Goal: Information Seeking & Learning: Understand process/instructions

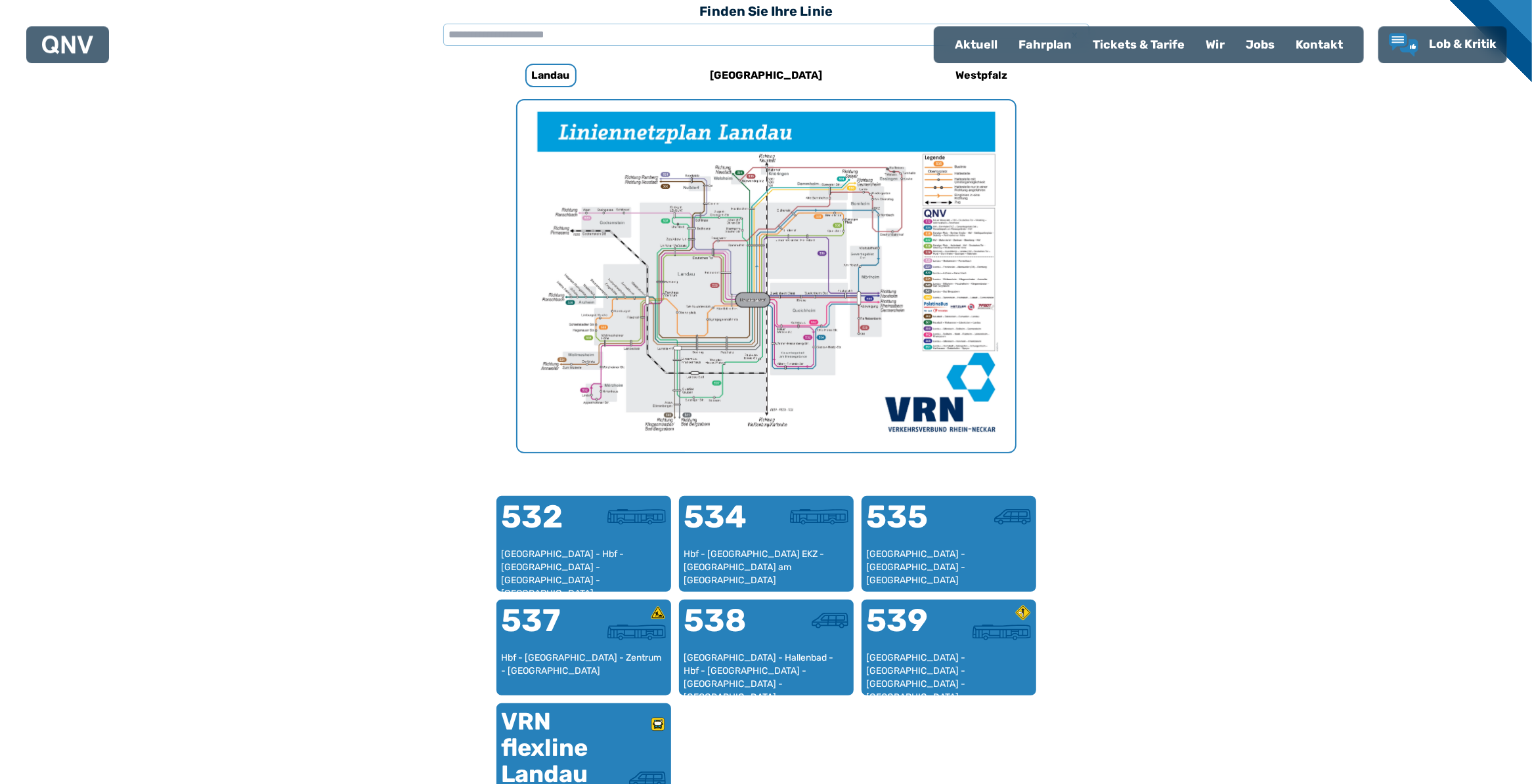
scroll to position [404, 0]
click at [592, 630] on div at bounding box center [626, 631] width 86 height 16
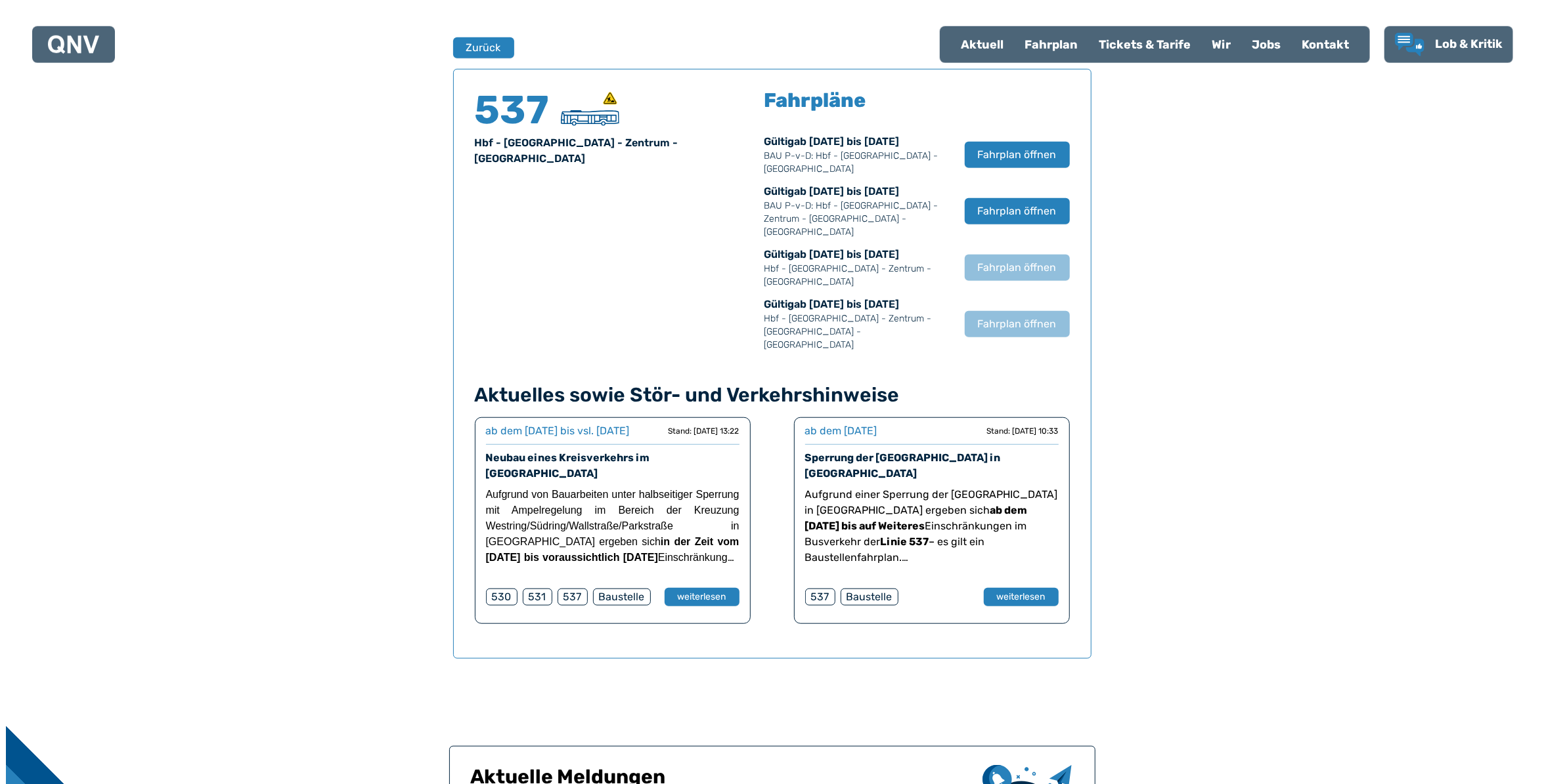
scroll to position [865, 0]
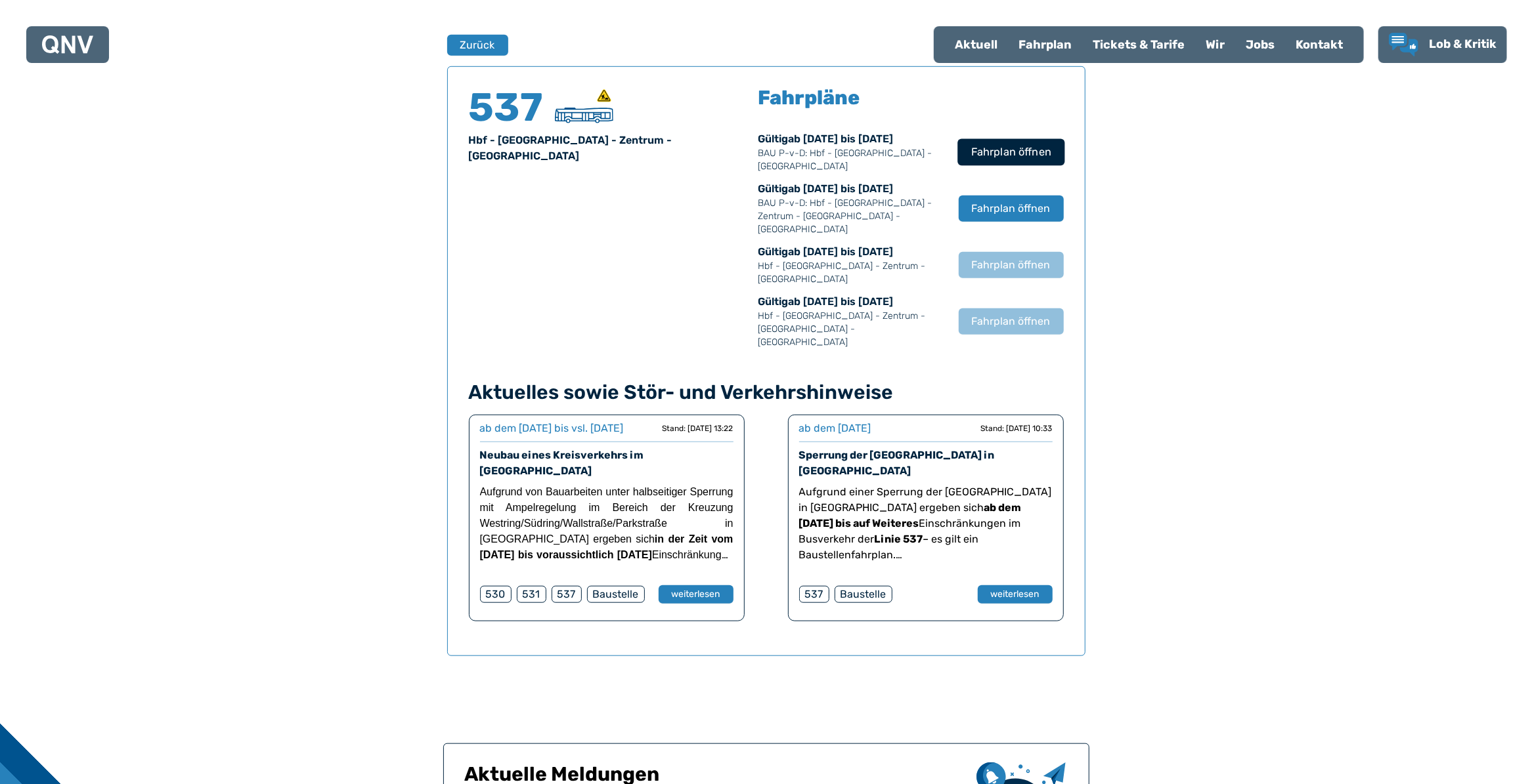
click at [1004, 149] on span "Fahrplan öffnen" at bounding box center [1011, 153] width 80 height 16
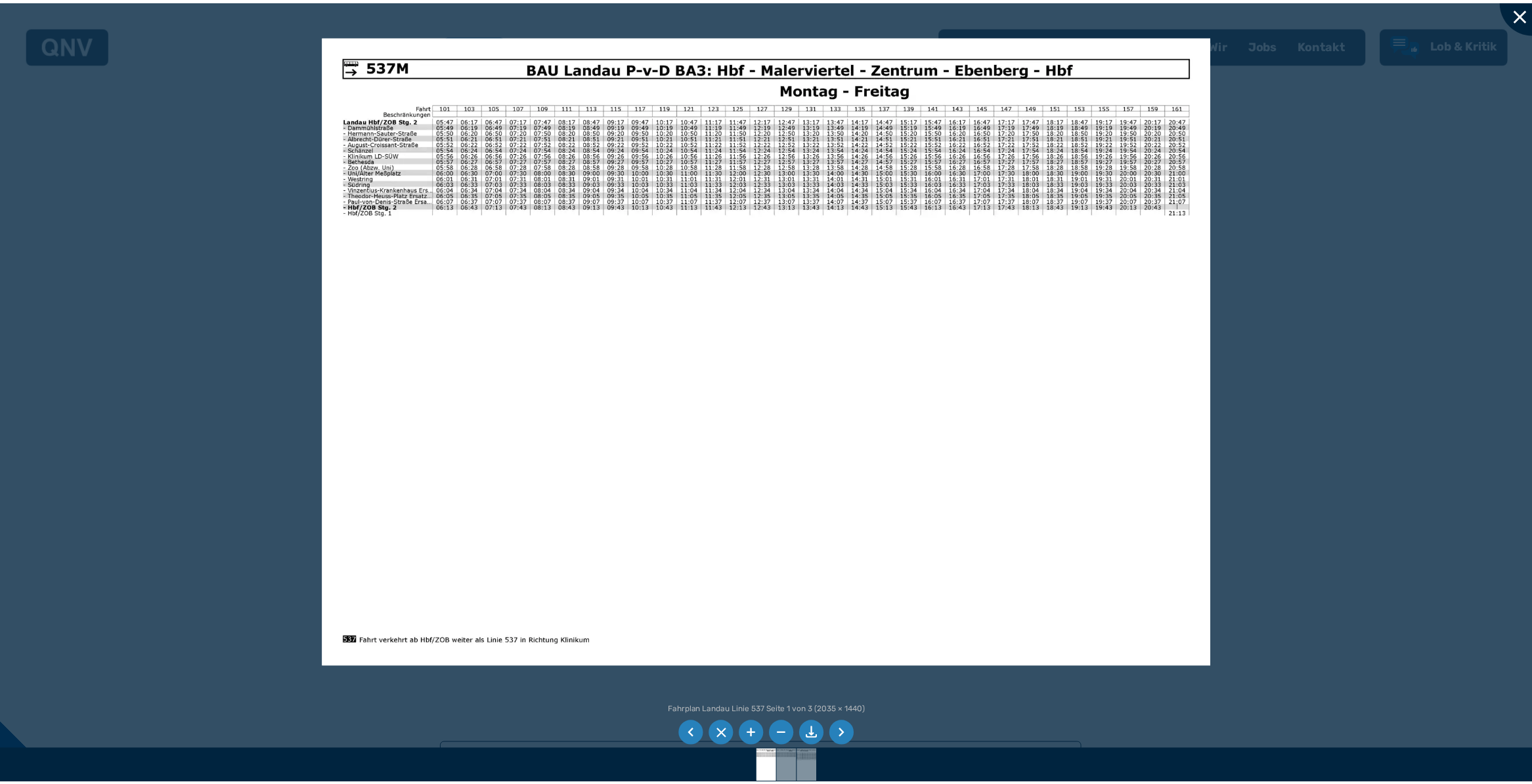
scroll to position [404, 0]
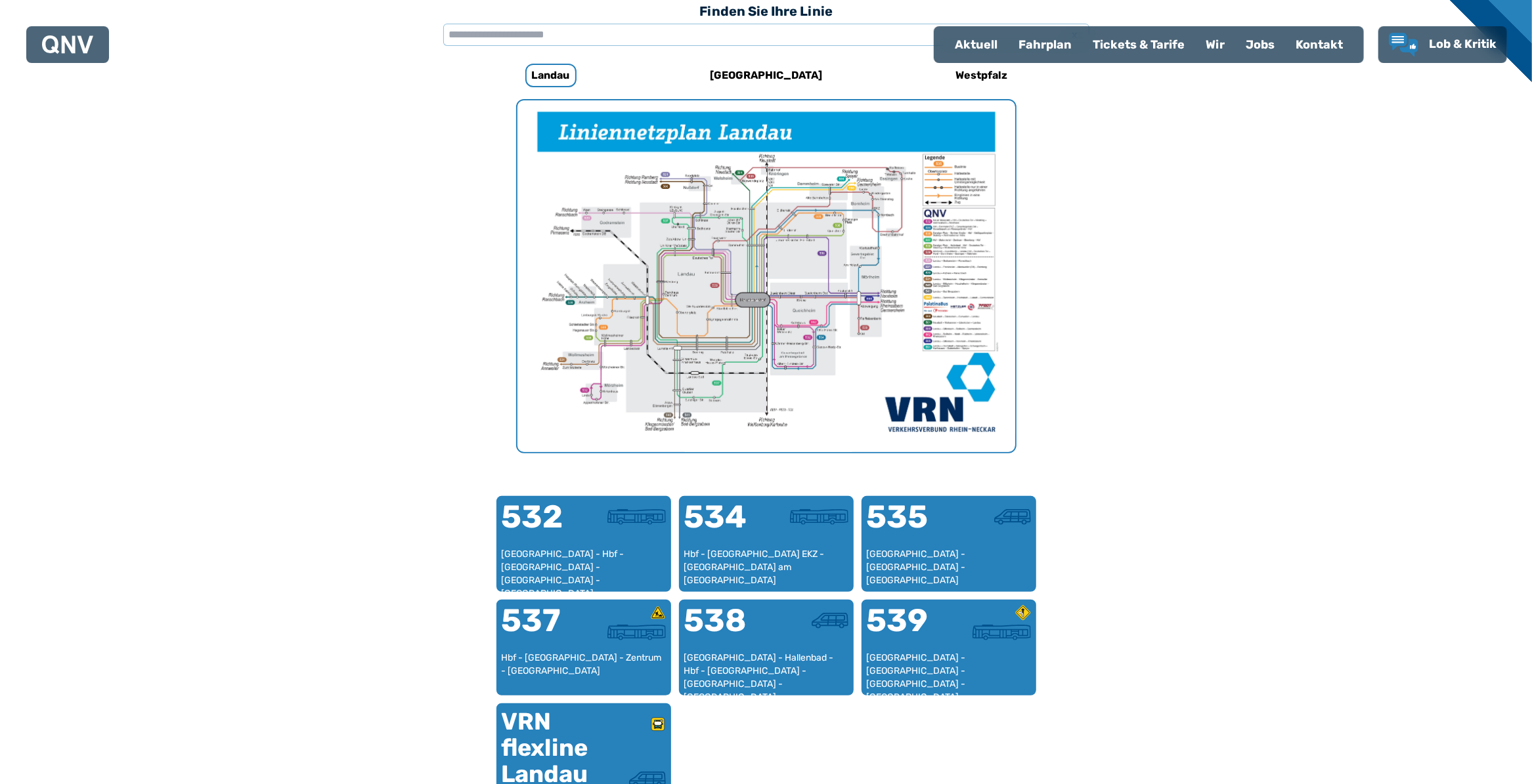
scroll to position [404, 0]
click at [563, 645] on div "537" at bounding box center [540, 627] width 86 height 49
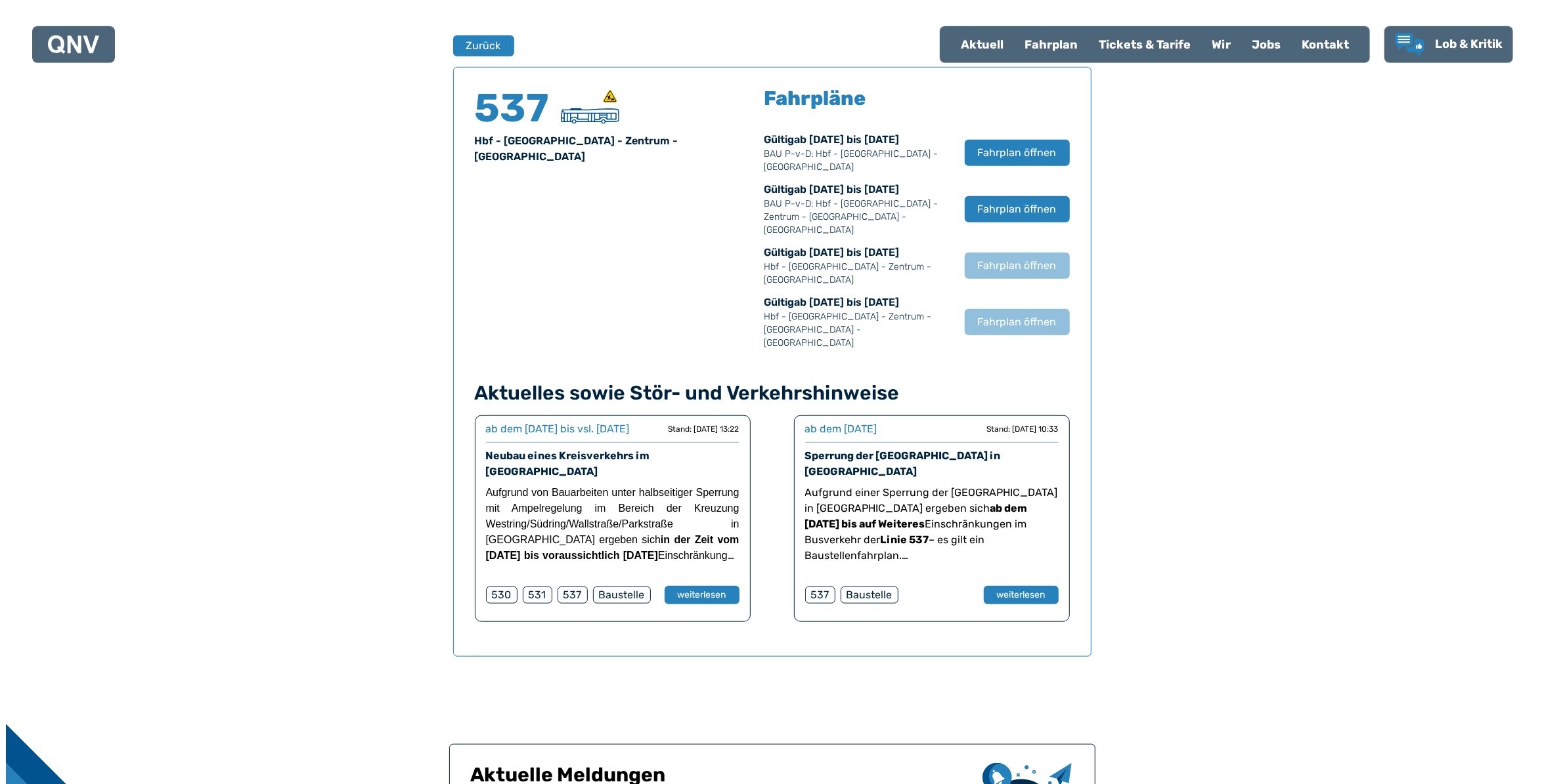
scroll to position [865, 0]
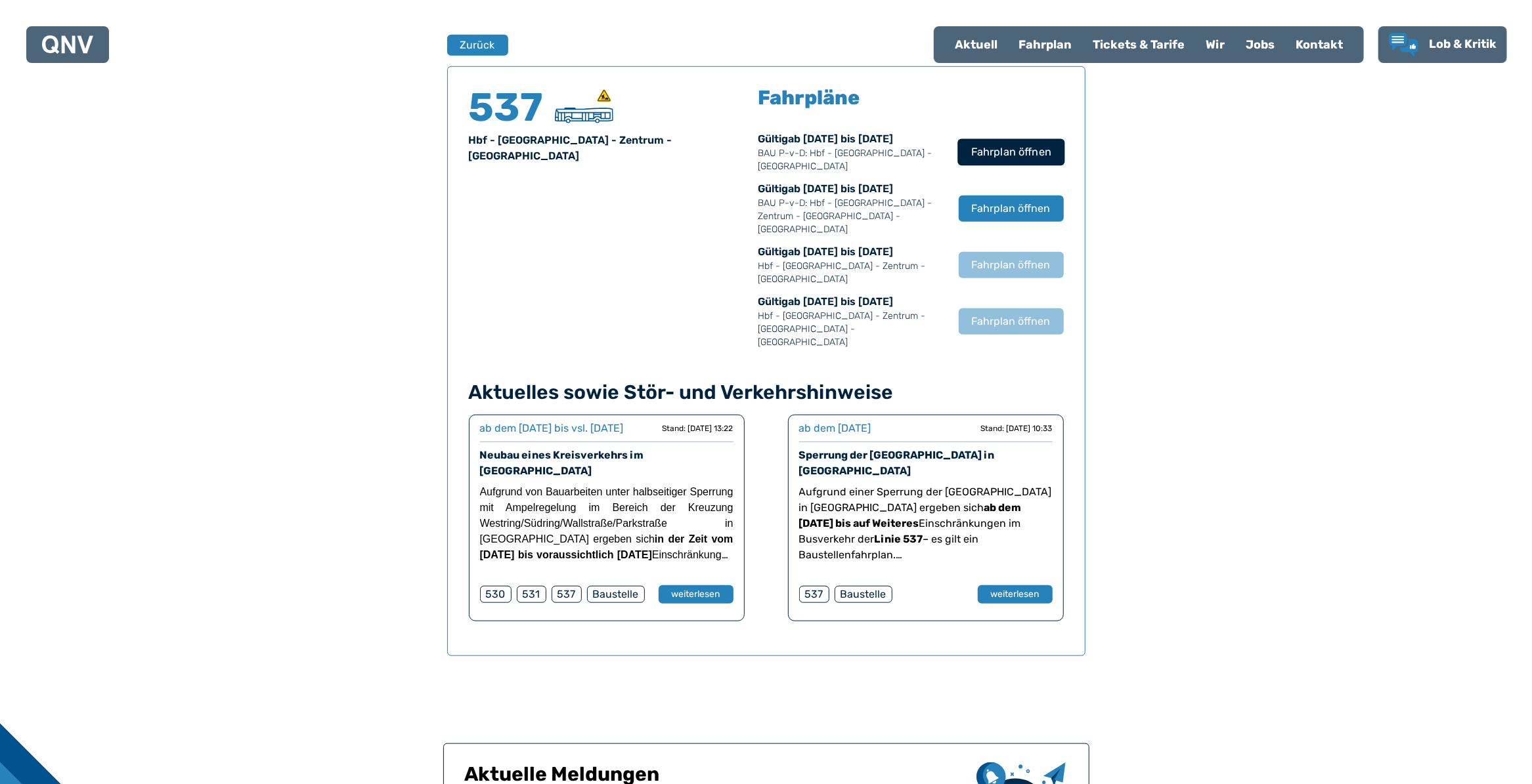
click at [990, 149] on span "Fahrplan öffnen" at bounding box center [1011, 153] width 80 height 16
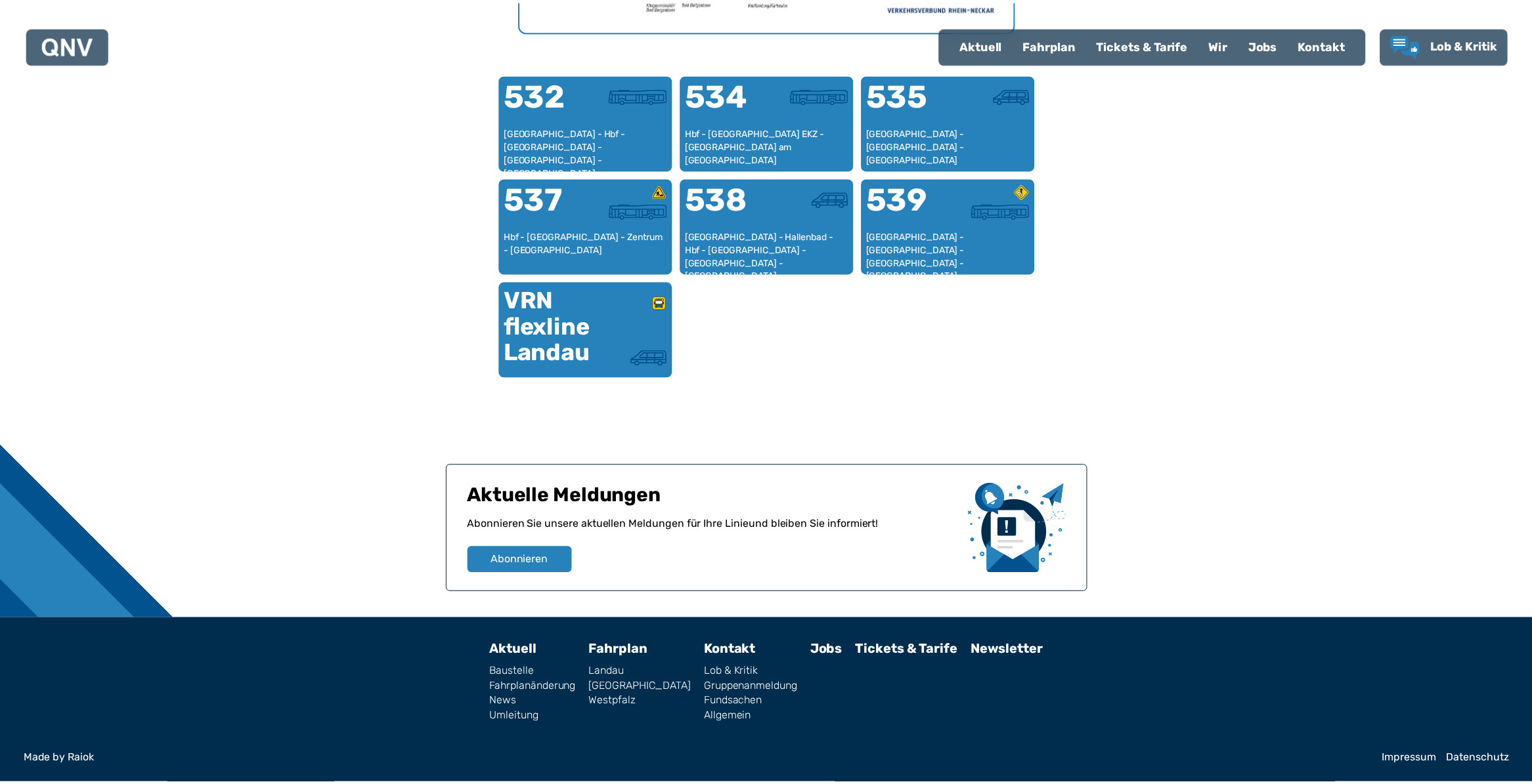
scroll to position [404, 0]
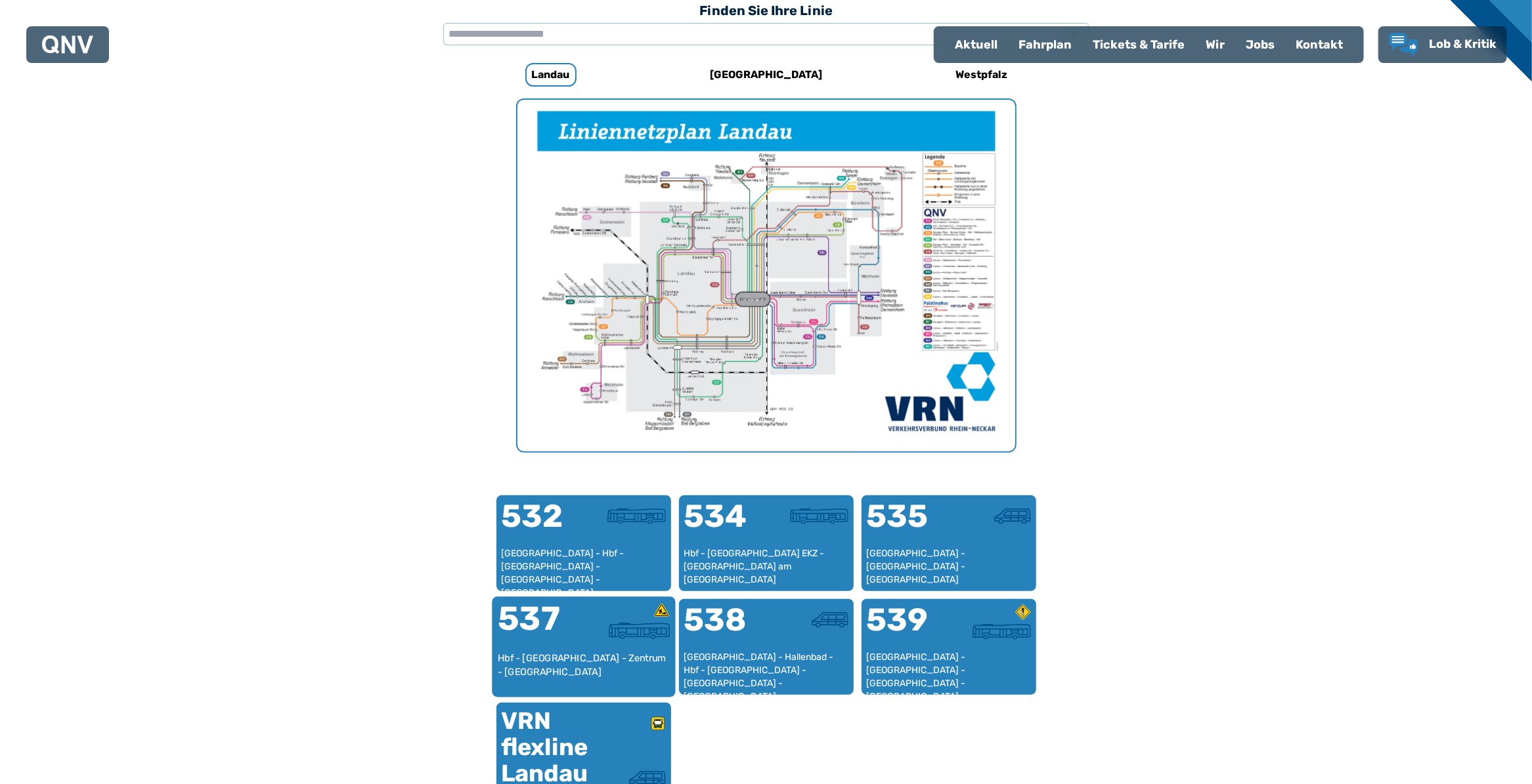
click at [568, 637] on div "537" at bounding box center [540, 627] width 86 height 49
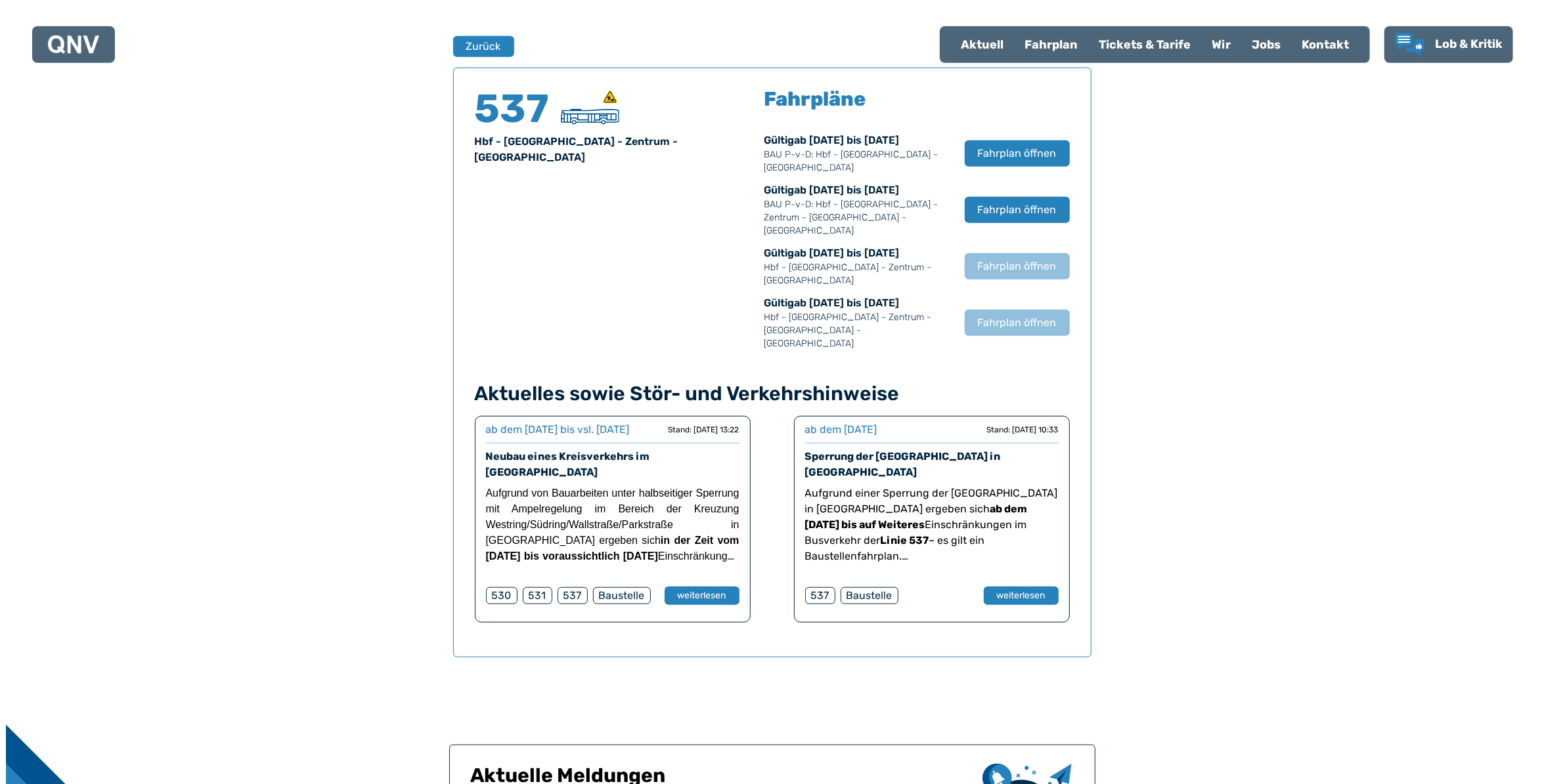
scroll to position [865, 0]
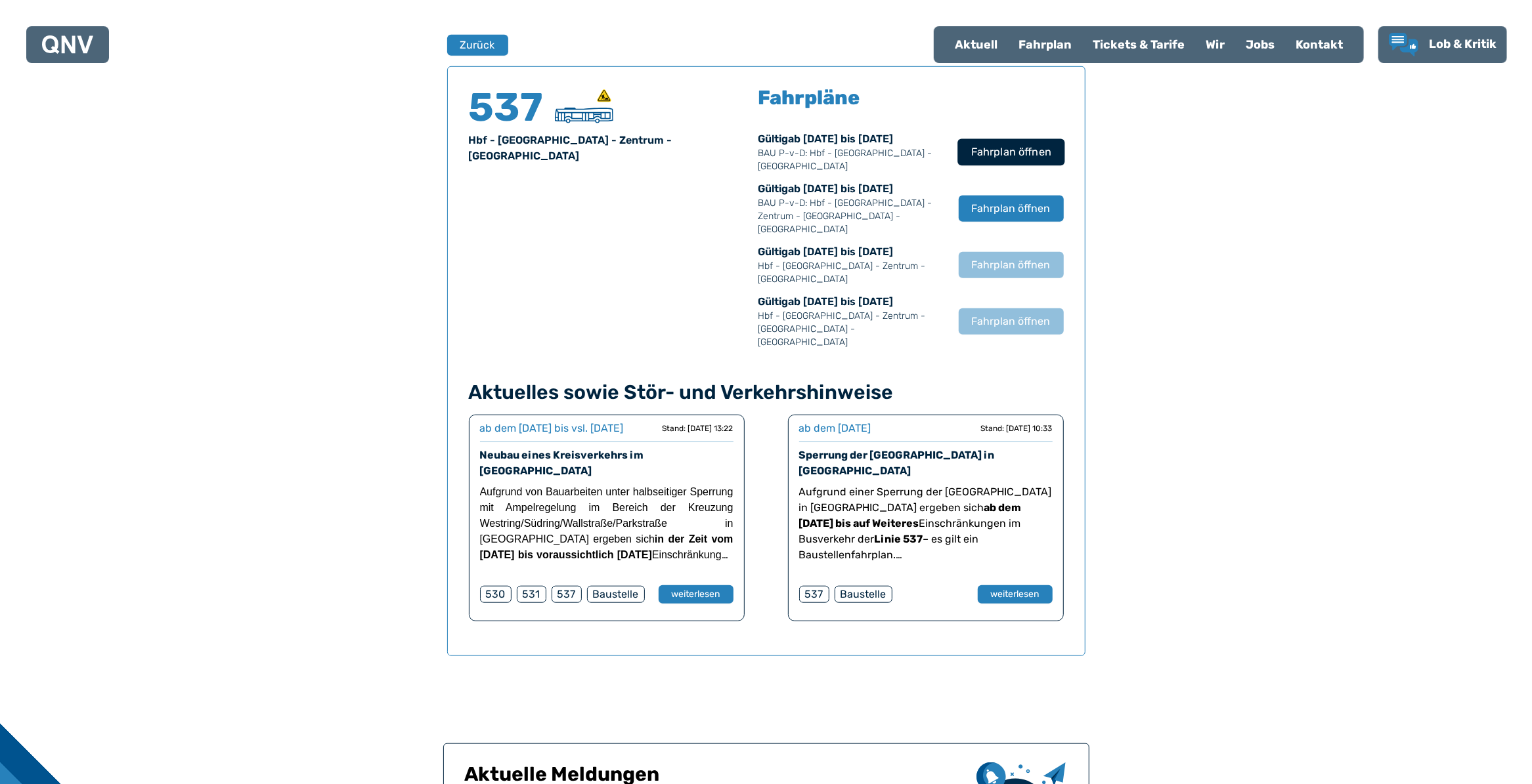
click at [1024, 154] on span "Fahrplan öffnen" at bounding box center [1011, 153] width 80 height 16
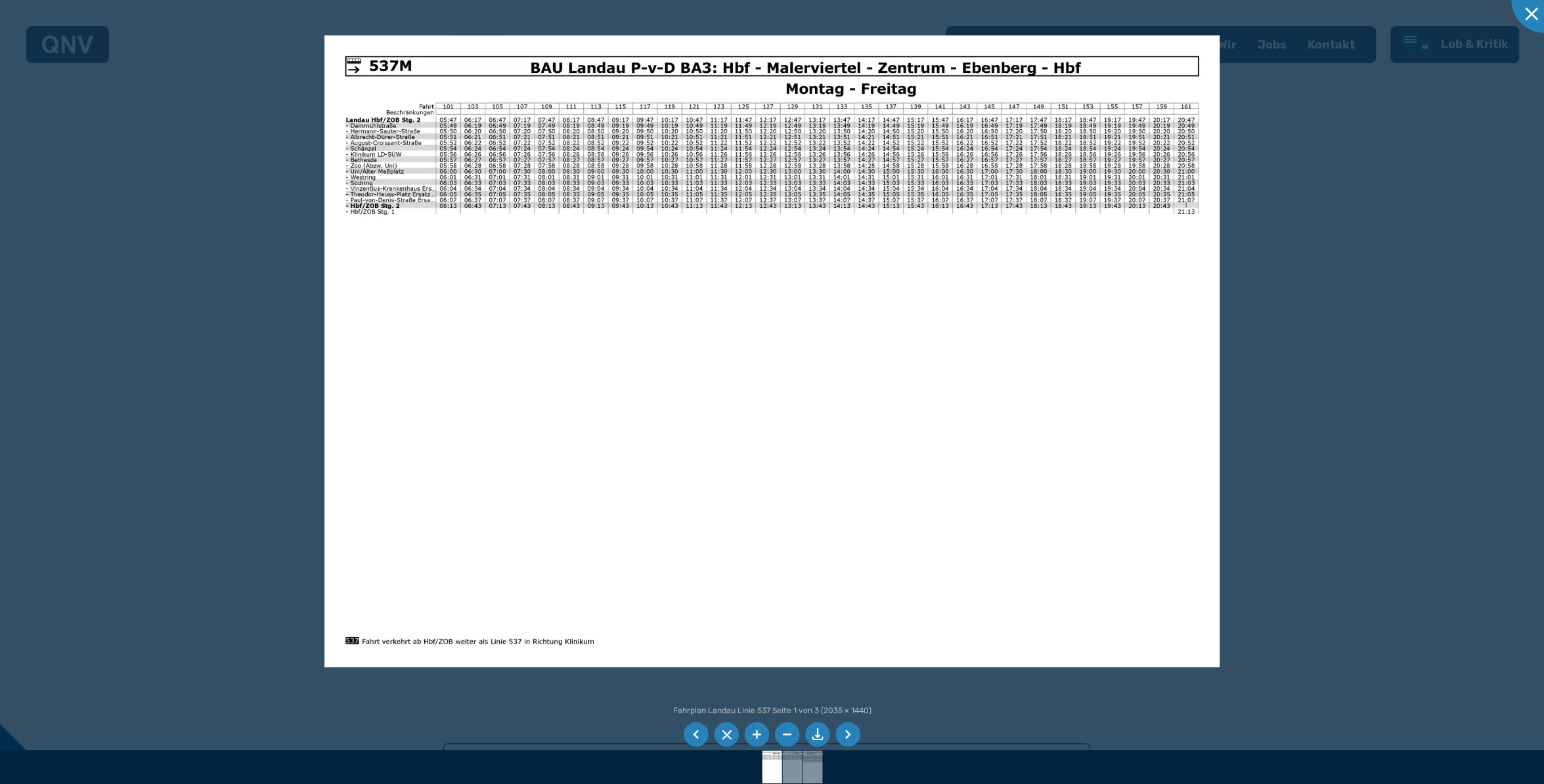
click at [444, 645] on img at bounding box center [772, 352] width 895 height 633
click at [353, 644] on img at bounding box center [772, 352] width 895 height 633
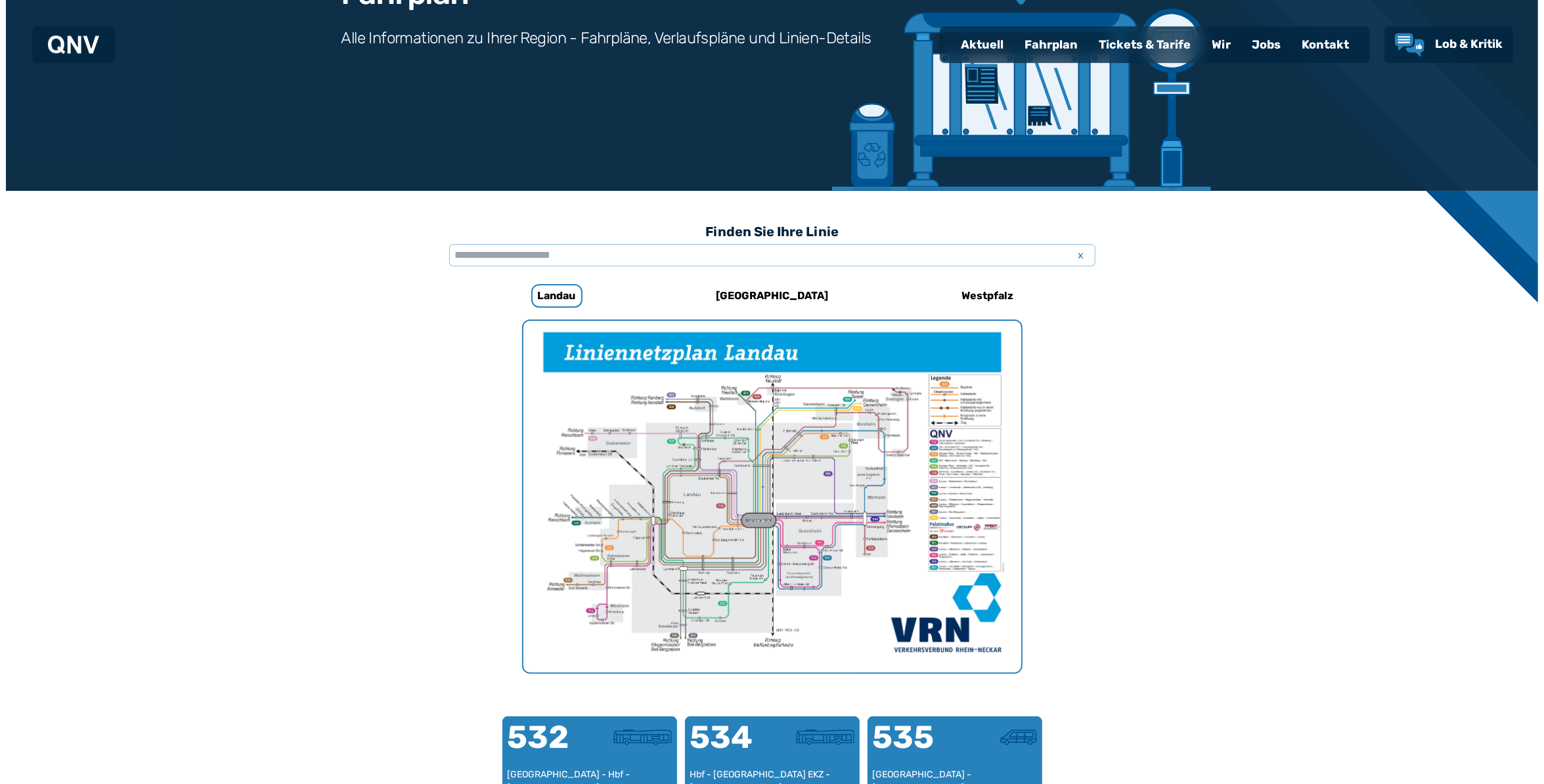
scroll to position [199, 0]
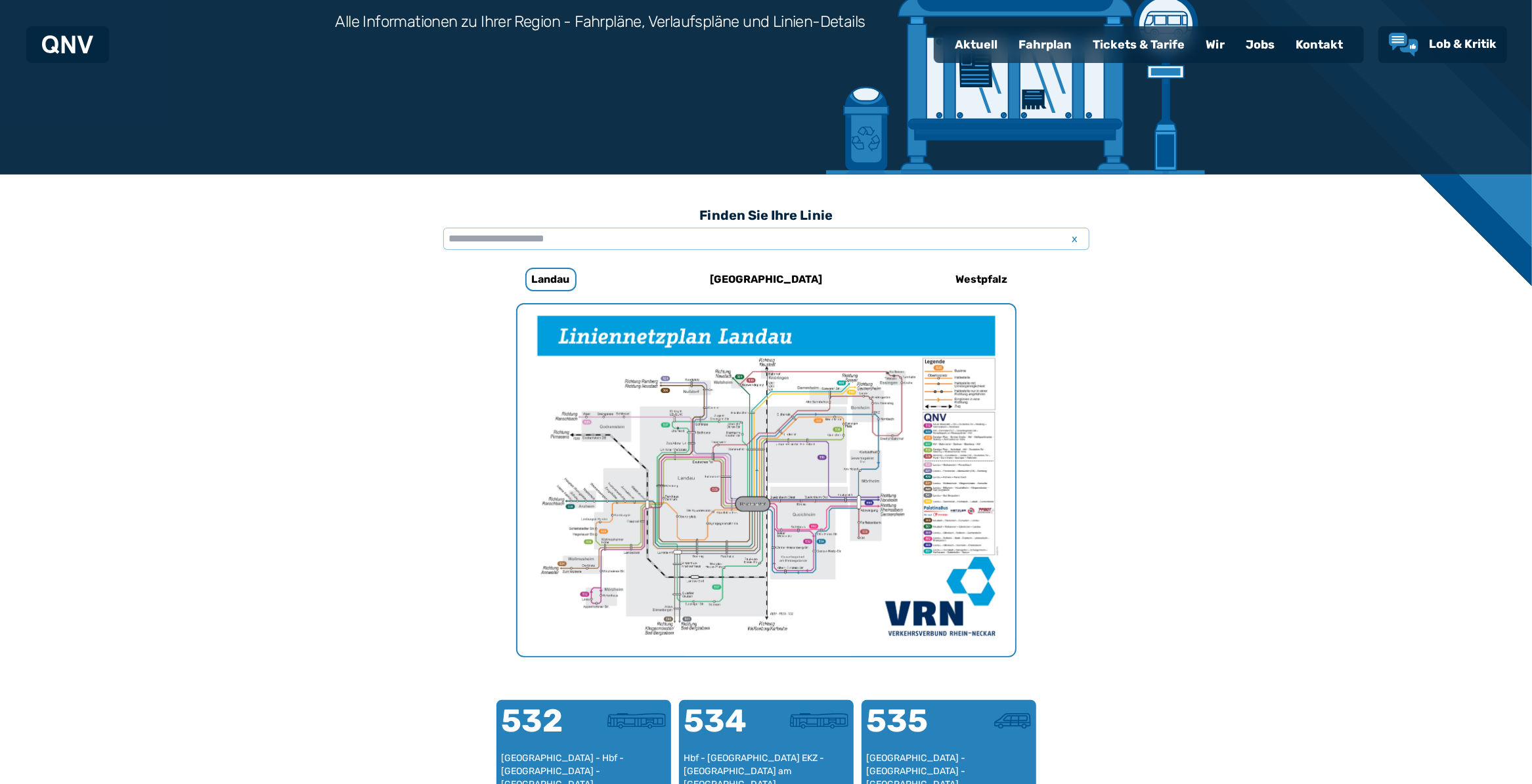
click at [755, 504] on img "1 von 1" at bounding box center [766, 480] width 498 height 352
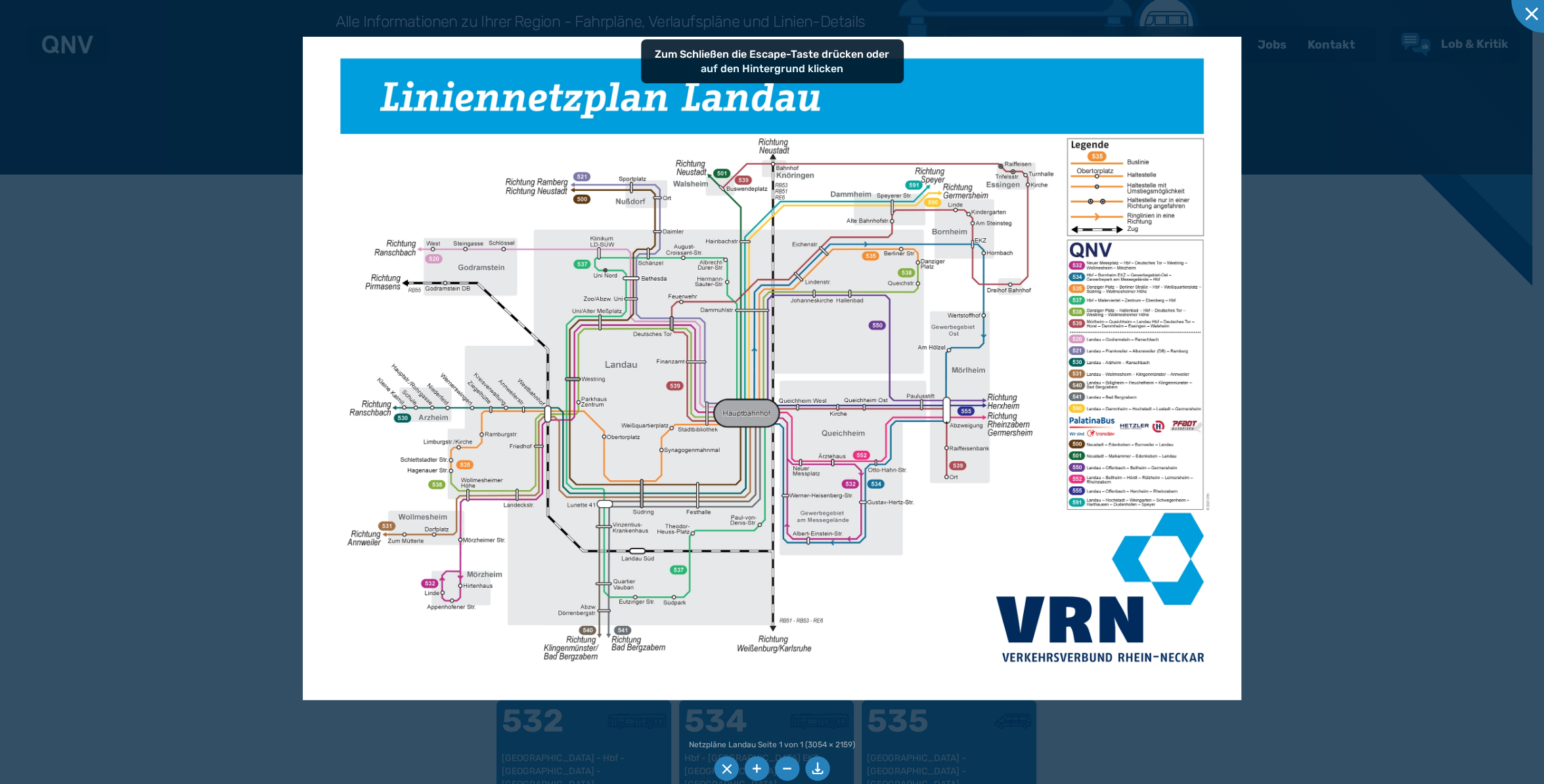
click at [738, 403] on img at bounding box center [772, 369] width 939 height 664
